Goal: Information Seeking & Learning: Check status

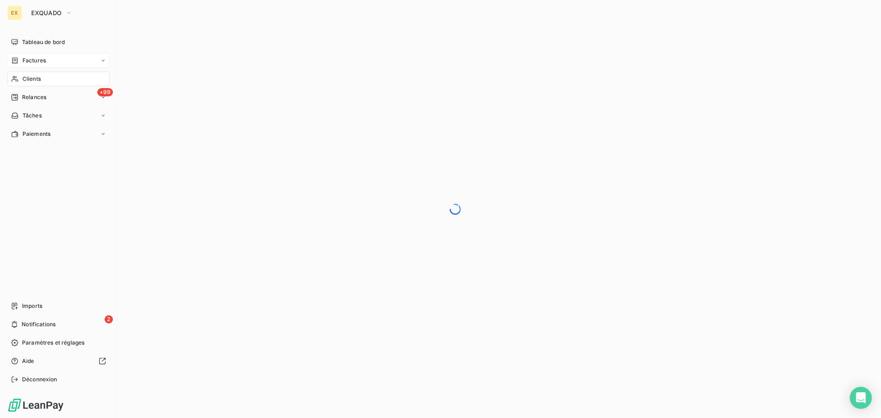
click at [28, 60] on span "Factures" at bounding box center [33, 60] width 23 height 8
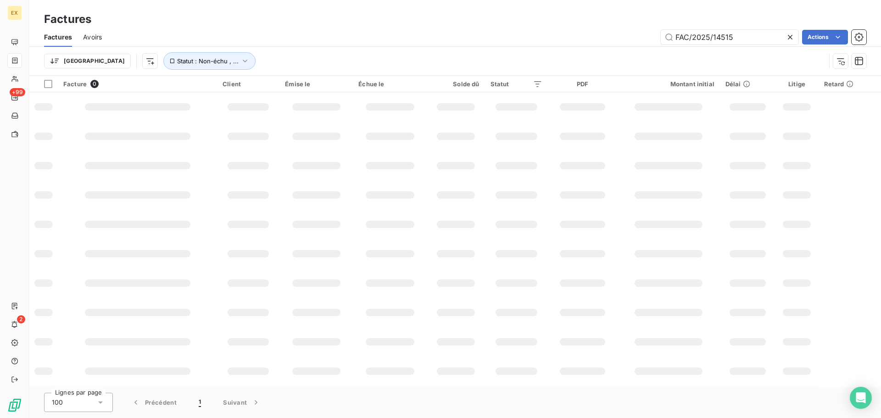
drag, startPoint x: 557, startPoint y: 41, endPoint x: 502, endPoint y: 46, distance: 55.3
click at [503, 45] on div "Factures Avoirs FAC/2025/14515 Actions" at bounding box center [455, 37] width 852 height 19
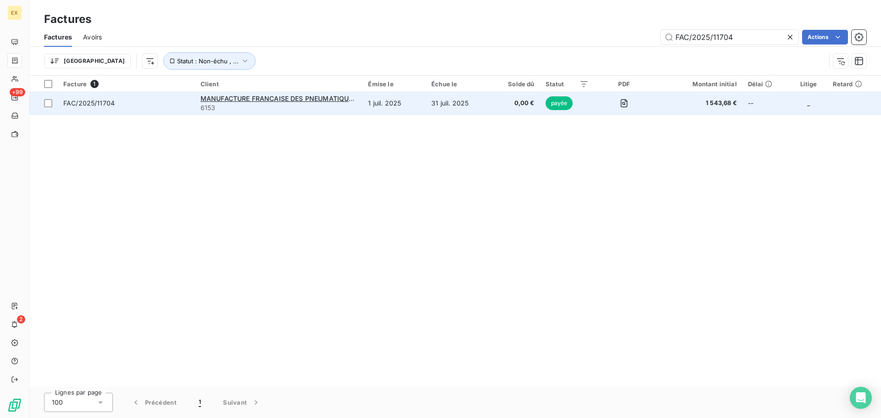
type input "FAC/2025/11704"
click at [324, 104] on span "6153" at bounding box center [279, 107] width 157 height 9
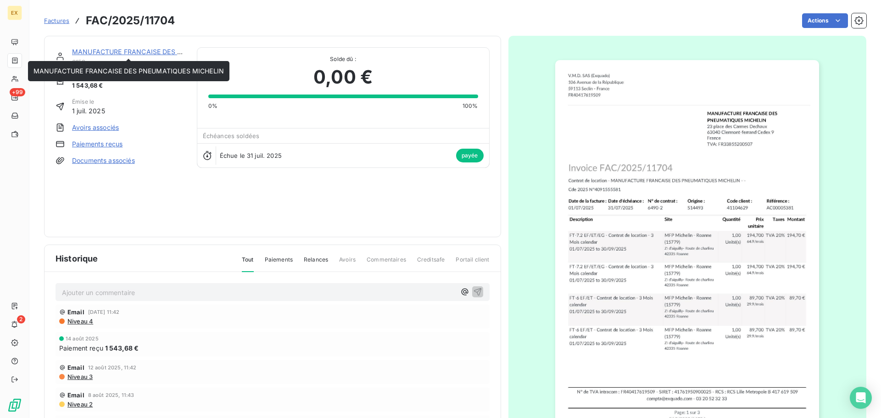
click at [132, 49] on link "MANUFACTURE FRANCAISE DES PNEUMATIQUES MICHELIN" at bounding box center [167, 52] width 190 height 8
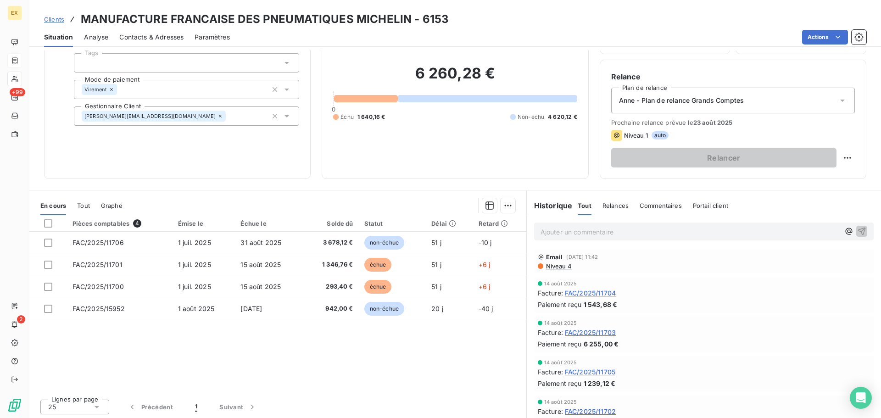
scroll to position [62, 0]
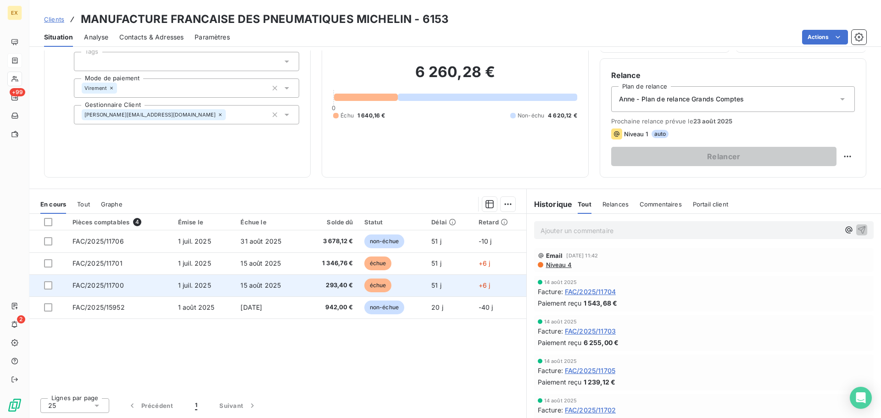
click at [89, 284] on span "FAC/2025/11700" at bounding box center [98, 285] width 51 height 8
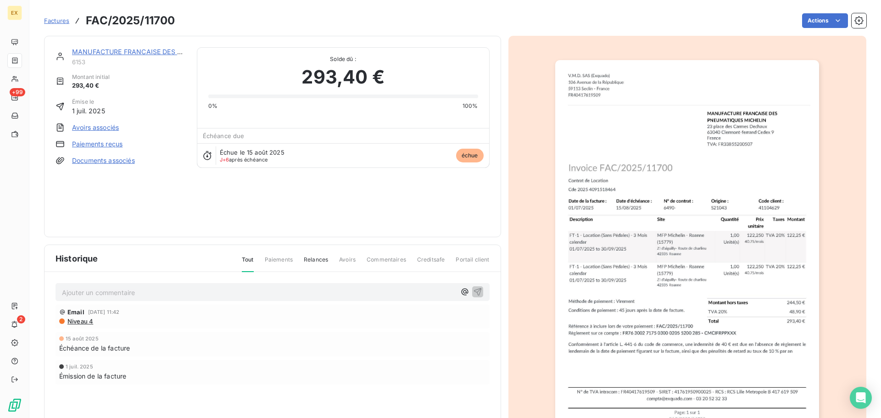
click at [56, 17] on span "Factures" at bounding box center [56, 20] width 25 height 7
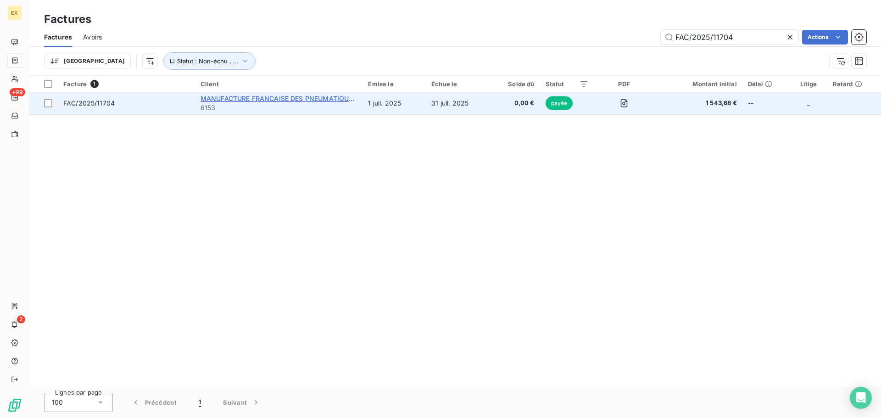
click at [238, 100] on span "MANUFACTURE FRANCAISE DES PNEUMATIQUES MICHELIN" at bounding box center [296, 99] width 190 height 8
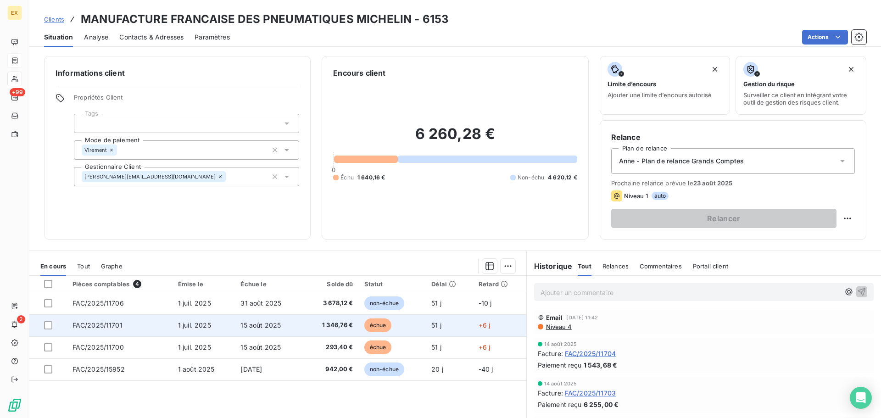
click at [114, 321] on td "FAC/2025/11701" at bounding box center [120, 325] width 106 height 22
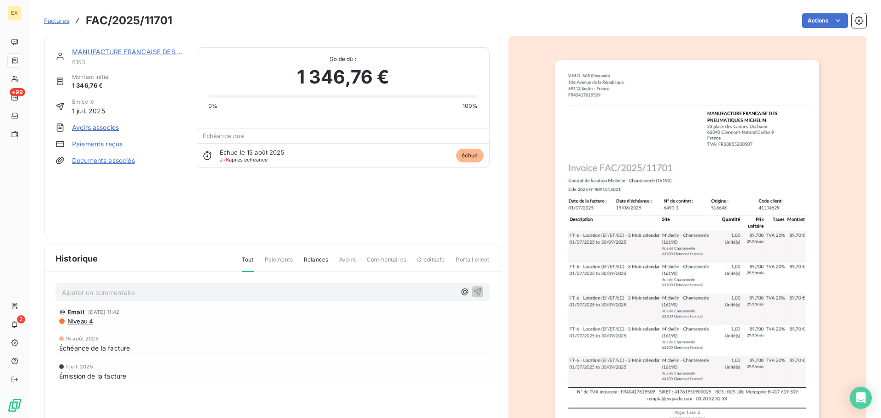
click at [53, 19] on span "Factures" at bounding box center [56, 20] width 25 height 7
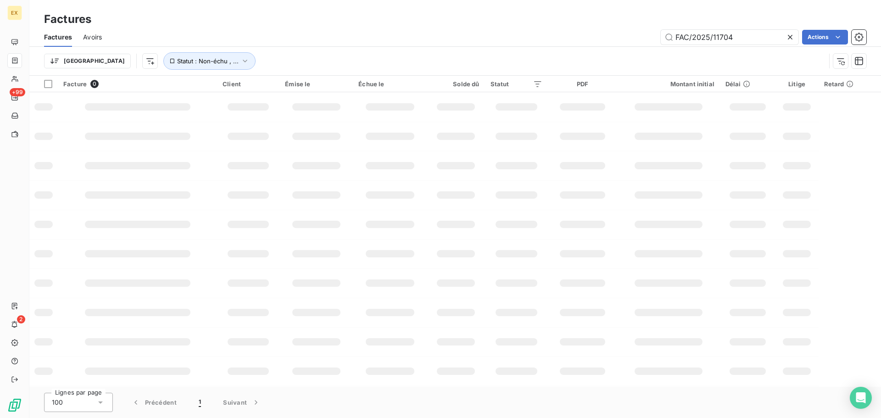
drag, startPoint x: 742, startPoint y: 39, endPoint x: 598, endPoint y: 46, distance: 144.2
click at [604, 45] on div "Factures Avoirs FAC/2025/11704 Actions" at bounding box center [455, 37] width 852 height 19
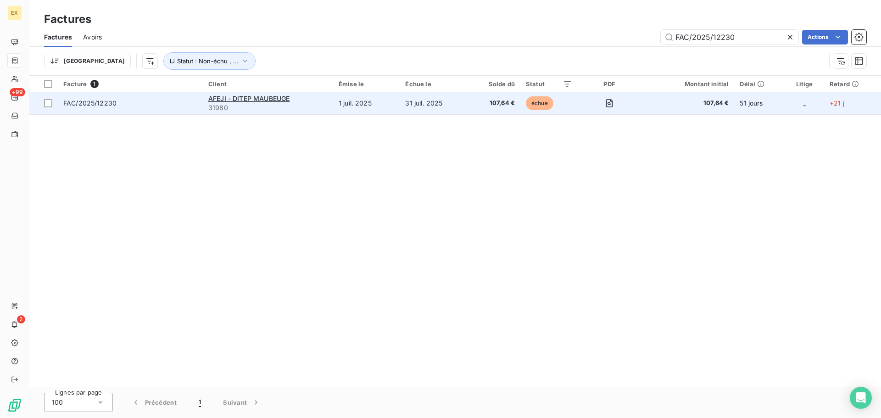
type input "FAC/2025/12230"
click at [150, 106] on span "FAC/2025/12230" at bounding box center [130, 103] width 134 height 9
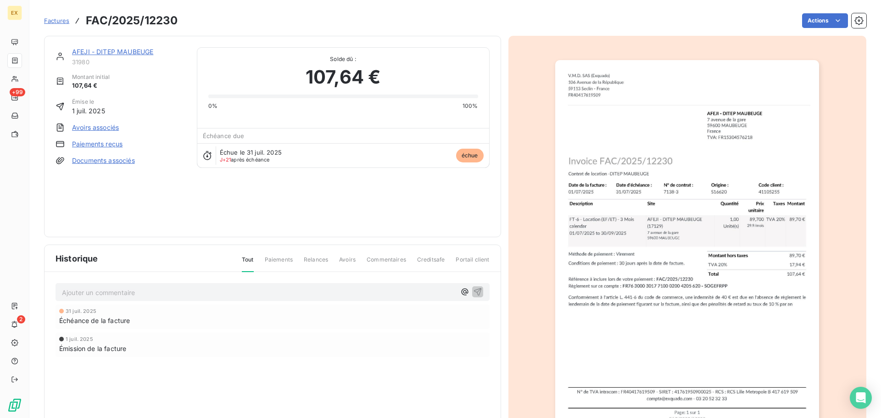
click at [126, 48] on link "AFEJI - DITEP MAUBEUGE" at bounding box center [112, 52] width 81 height 8
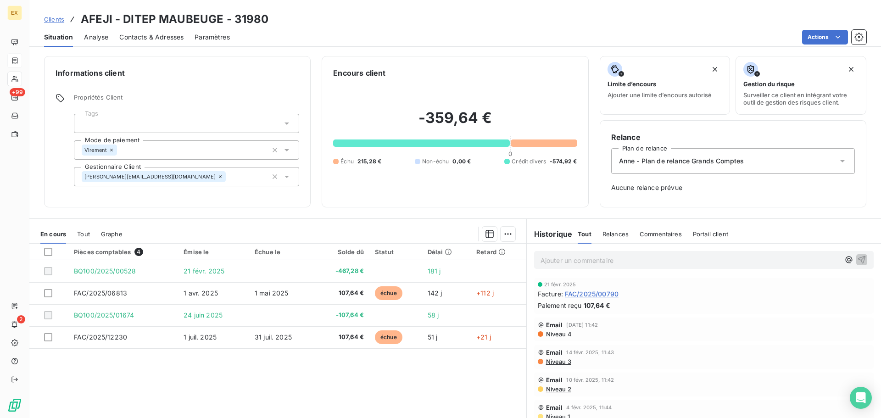
click at [250, 148] on div "Virement" at bounding box center [186, 149] width 225 height 19
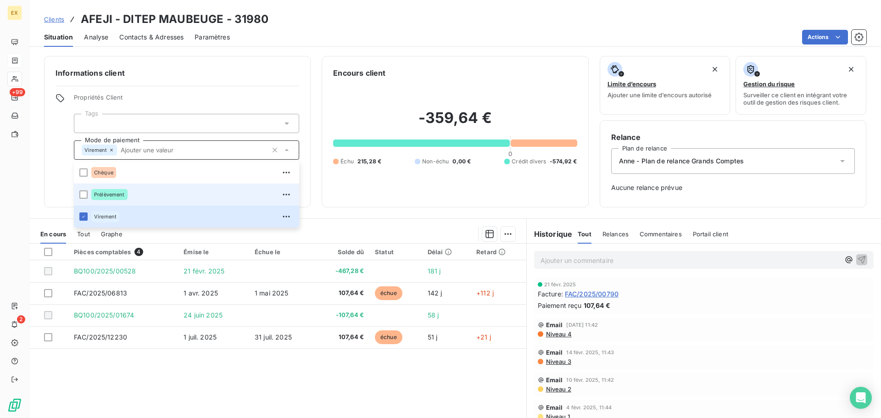
click at [89, 197] on li "Prélèvement" at bounding box center [186, 195] width 225 height 22
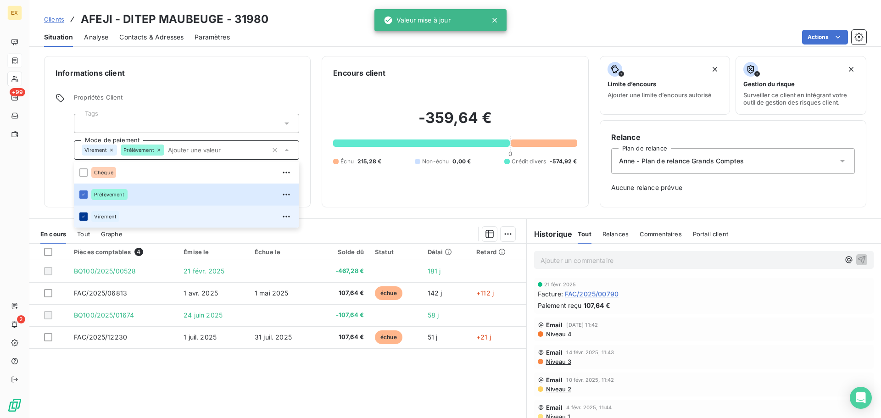
click at [85, 218] on icon at bounding box center [84, 217] width 6 height 6
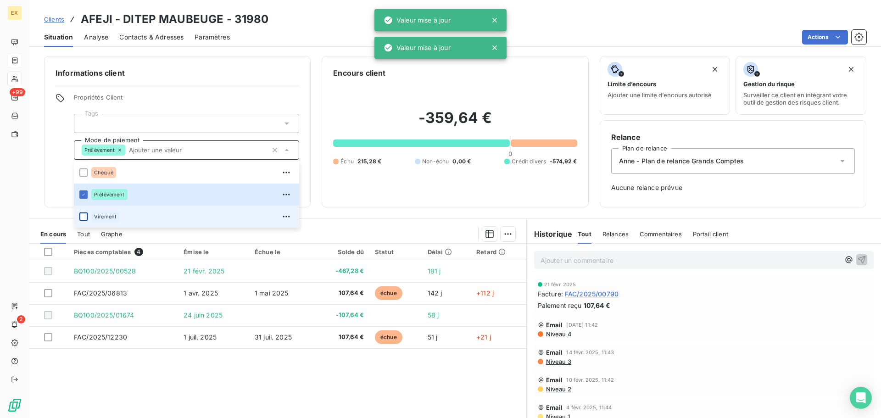
click at [298, 15] on div "Clients AFEJI - DITEP MAUBEUGE - 31980" at bounding box center [455, 19] width 852 height 17
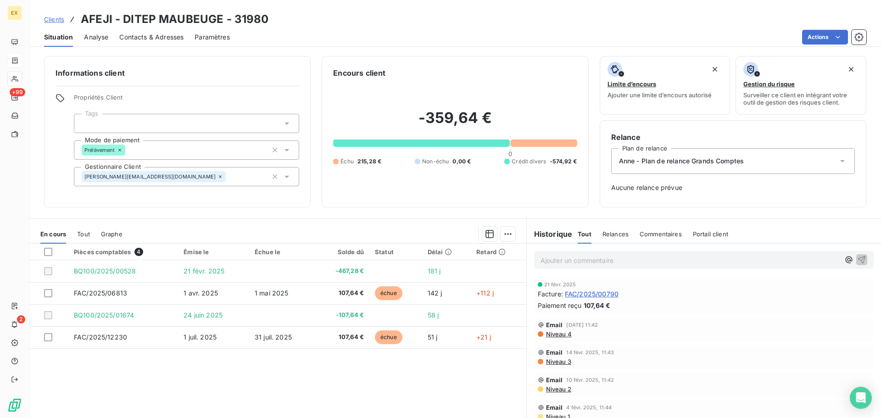
click at [57, 17] on span "Clients" at bounding box center [54, 19] width 20 height 7
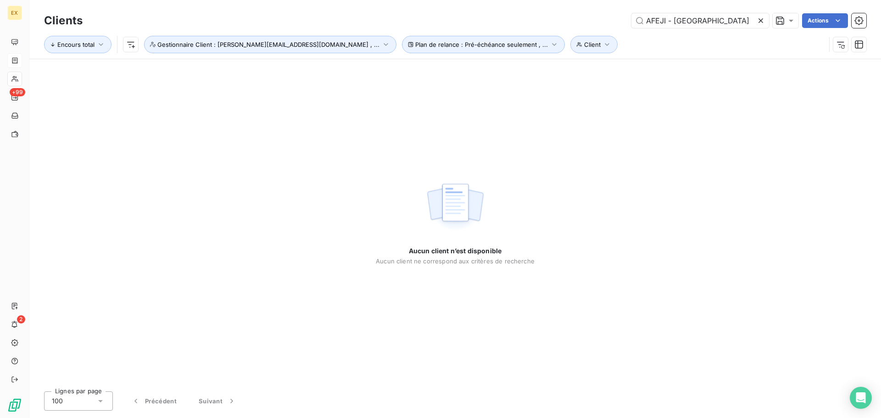
drag, startPoint x: 672, startPoint y: 22, endPoint x: 604, endPoint y: 25, distance: 68.0
click at [607, 25] on div "AFEJI - WORMHOUT Actions" at bounding box center [480, 20] width 773 height 15
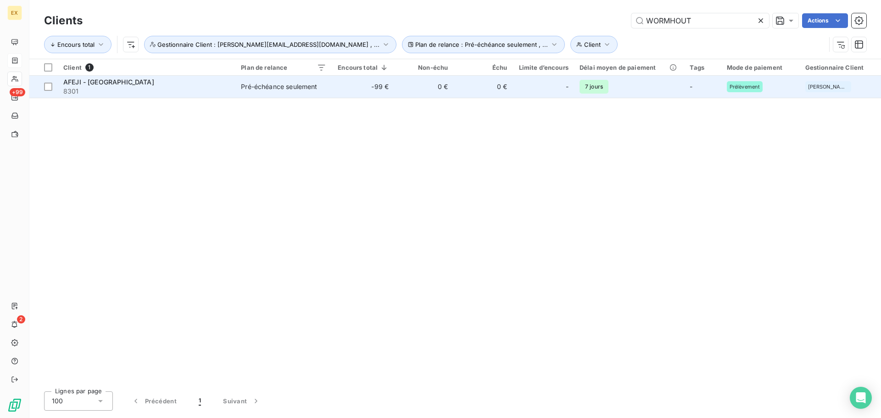
type input "WORMHOUT"
click at [114, 81] on span "AFEJI - [GEOGRAPHIC_DATA]" at bounding box center [108, 82] width 91 height 8
